Goal: Answer question/provide support: Answer question/provide support

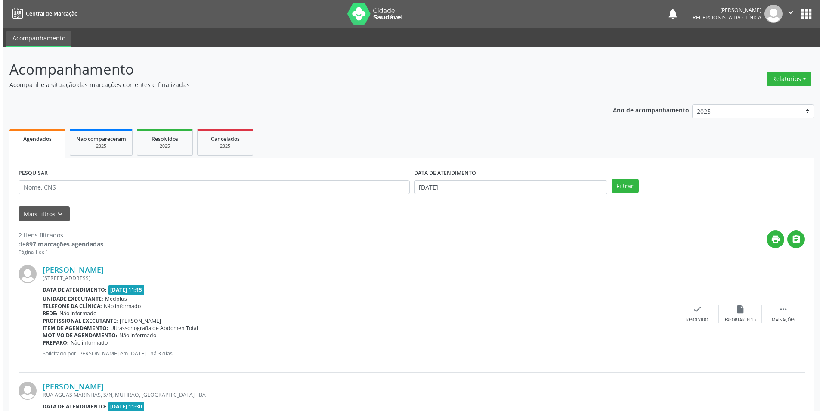
scroll to position [93, 0]
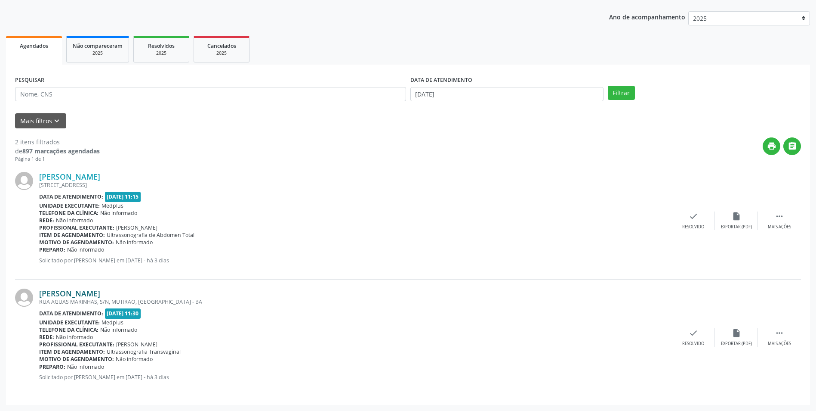
click at [78, 291] on link "[PERSON_NAME]" at bounding box center [69, 292] width 61 height 9
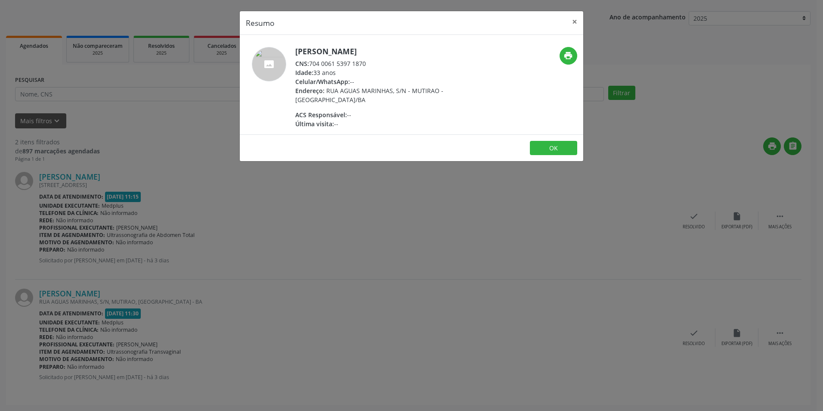
drag, startPoint x: 412, startPoint y: 221, endPoint x: 292, endPoint y: 193, distance: 123.2
click at [411, 221] on div "Resumo × [PERSON_NAME] CNS: 704 0061 5397 1870 Idade: 33 anos Celular/WhatsApp:…" at bounding box center [411, 205] width 823 height 411
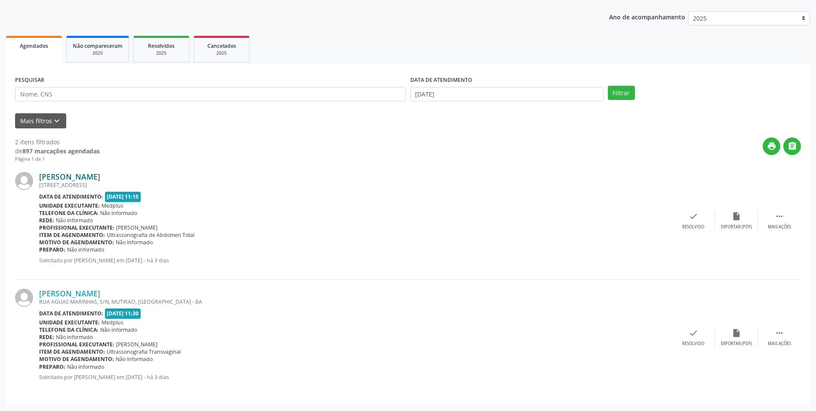
click at [100, 174] on link "[PERSON_NAME]" at bounding box center [69, 176] width 61 height 9
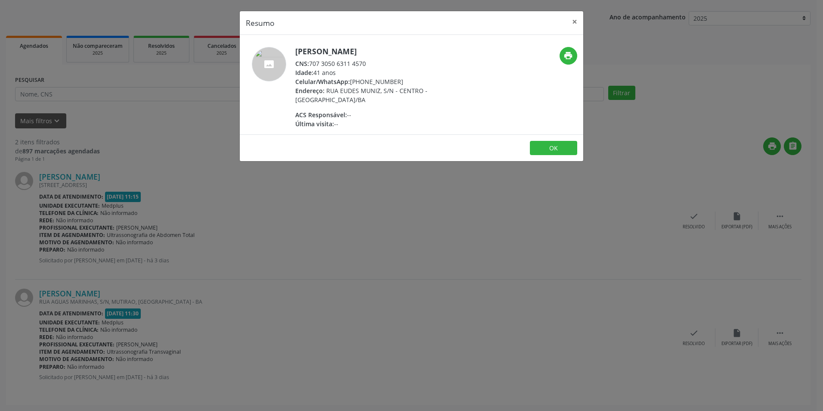
click at [404, 182] on div "Resumo × [PERSON_NAME] CNS: 707 3050 6311 4570 Idade: 41 anos Celular/WhatsApp:…" at bounding box center [411, 205] width 823 height 411
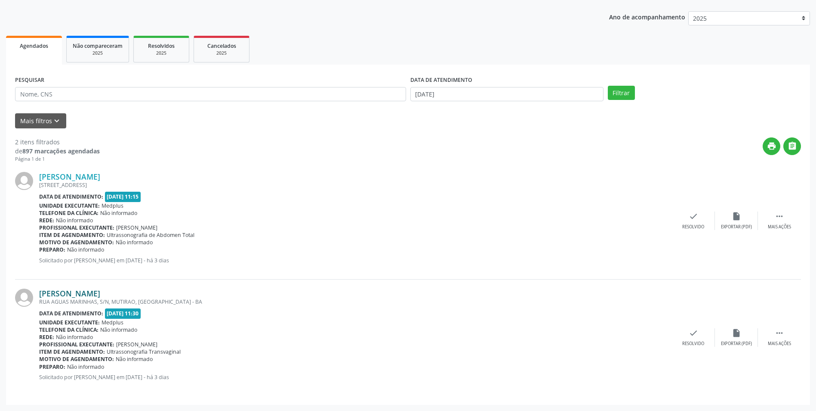
click at [100, 296] on link "[PERSON_NAME]" at bounding box center [69, 292] width 61 height 9
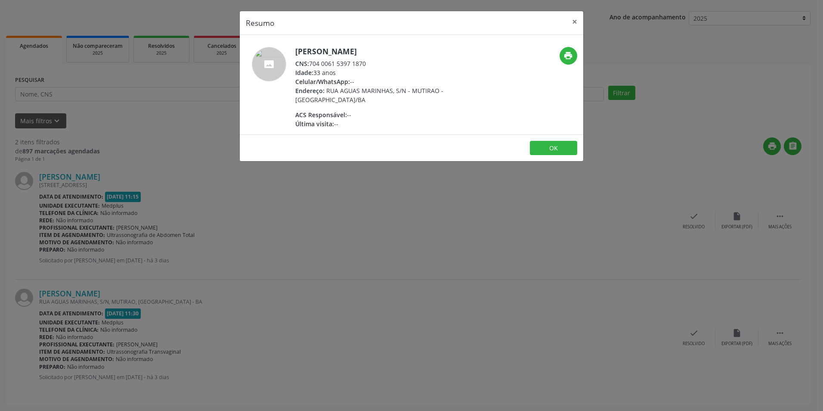
click at [460, 218] on div "Resumo × [PERSON_NAME] CNS: 704 0061 5397 1870 Idade: 33 anos Celular/WhatsApp:…" at bounding box center [411, 205] width 823 height 411
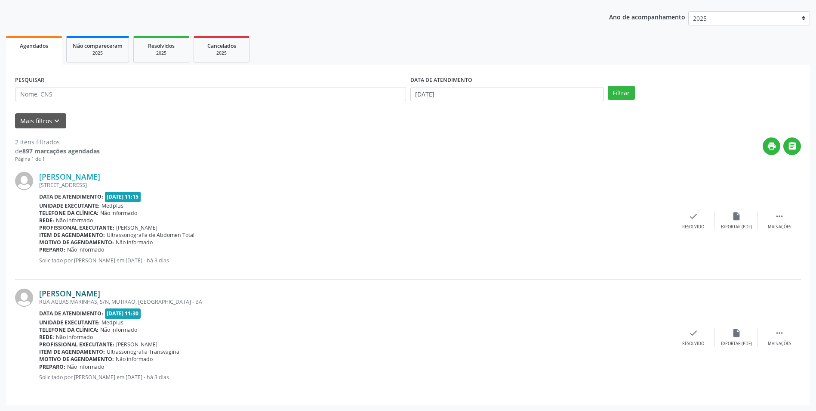
click at [80, 297] on link "[PERSON_NAME]" at bounding box center [69, 292] width 61 height 9
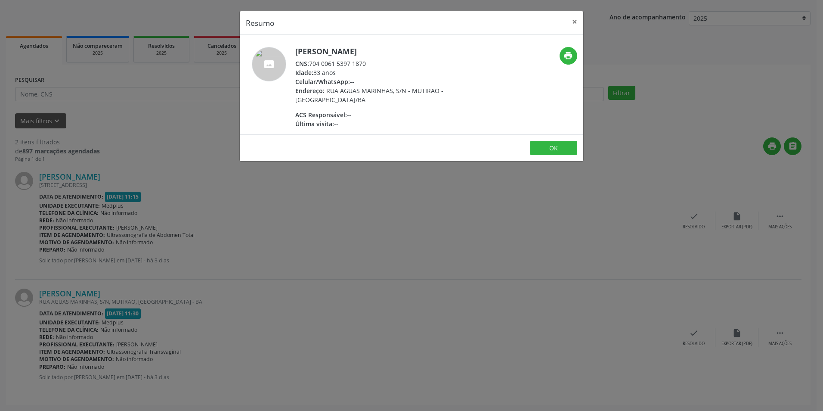
drag, startPoint x: 347, startPoint y: 81, endPoint x: 394, endPoint y: 81, distance: 46.9
click at [394, 81] on div "Celular/WhatsApp: --" at bounding box center [378, 81] width 167 height 9
drag, startPoint x: 394, startPoint y: 81, endPoint x: 389, endPoint y: 81, distance: 4.8
click at [389, 81] on div "Celular/WhatsApp: --" at bounding box center [378, 81] width 167 height 9
click at [351, 207] on div "Resumo × [PERSON_NAME] CNS: 704 0061 5397 1870 Idade: 33 anos Celular/WhatsApp:…" at bounding box center [411, 205] width 823 height 411
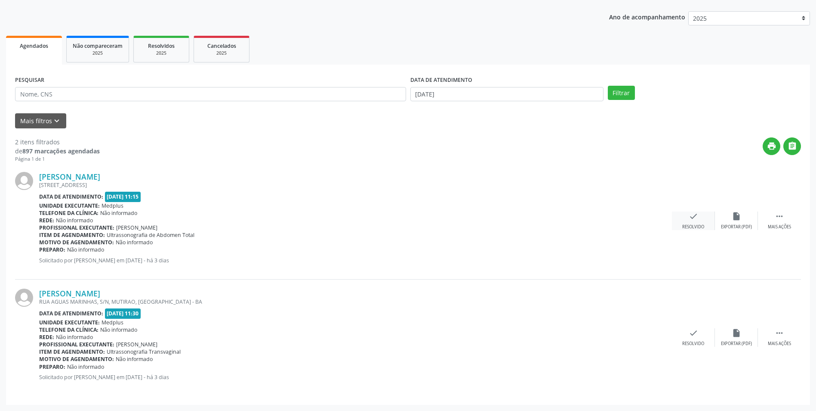
click at [709, 223] on div "check Resolvido" at bounding box center [693, 220] width 43 height 19
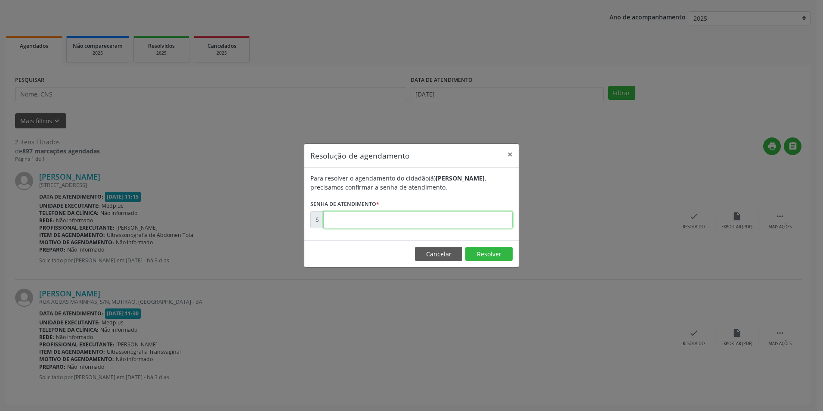
click at [390, 217] on input "text" at bounding box center [417, 219] width 189 height 17
type input "00174491"
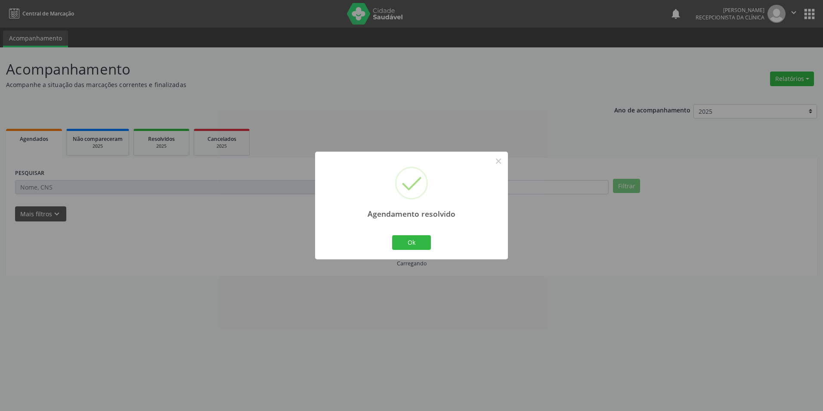
scroll to position [0, 0]
click at [416, 235] on button "Ok" at bounding box center [411, 242] width 39 height 15
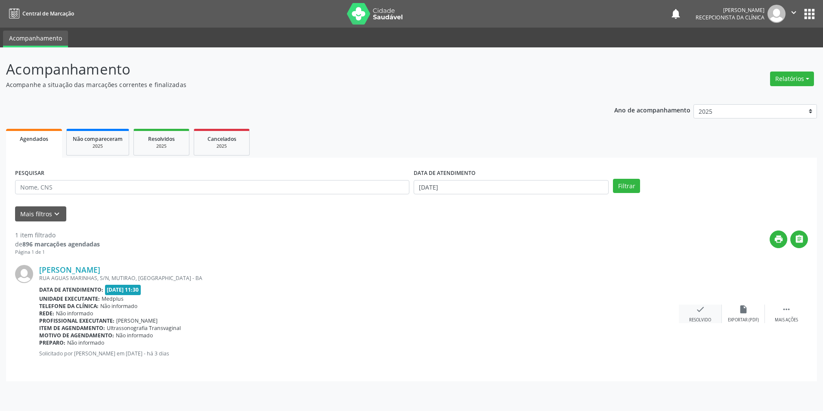
click at [690, 314] on div "check Resolvido" at bounding box center [700, 313] width 43 height 19
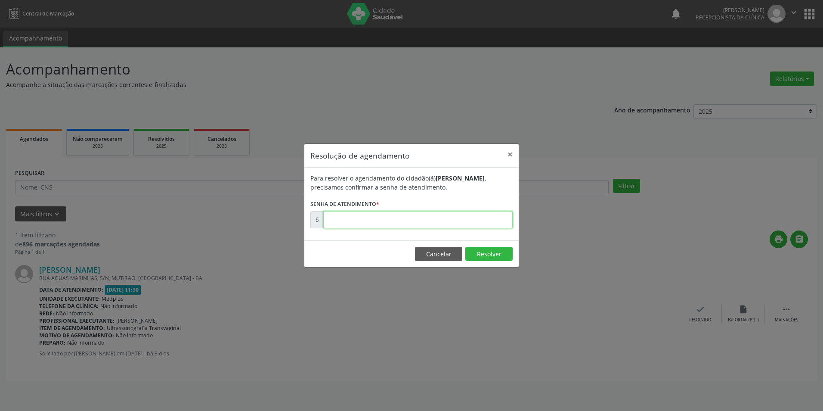
click at [386, 219] on input "text" at bounding box center [417, 219] width 189 height 17
type input "00174549"
click at [476, 253] on button "Resolver" at bounding box center [488, 254] width 47 height 15
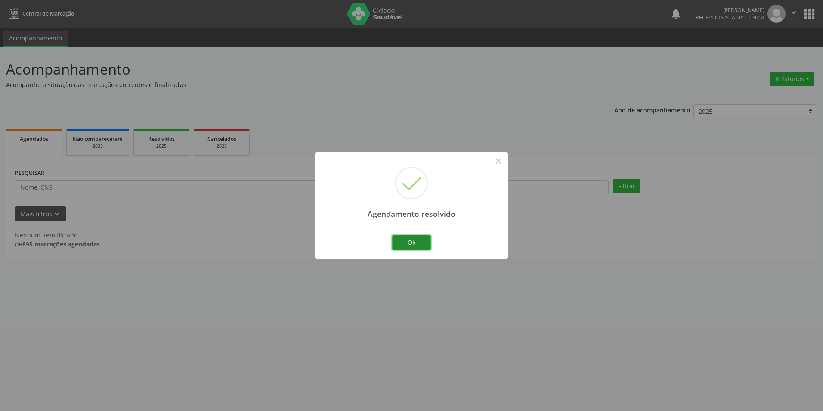
click at [411, 244] on button "Ok" at bounding box center [411, 242] width 39 height 15
